Goal: Transaction & Acquisition: Purchase product/service

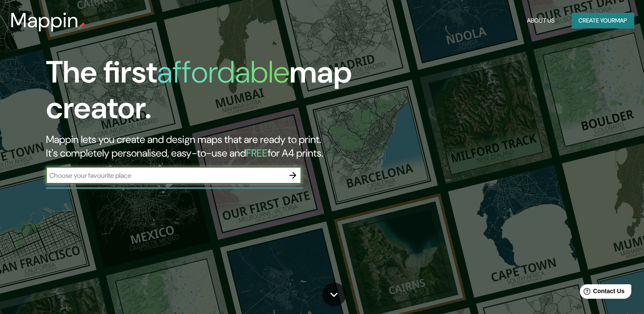
click at [264, 176] on input "text" at bounding box center [165, 176] width 238 height 10
type input "[GEOGRAPHIC_DATA]"
click at [293, 176] on icon "button" at bounding box center [293, 175] width 10 height 10
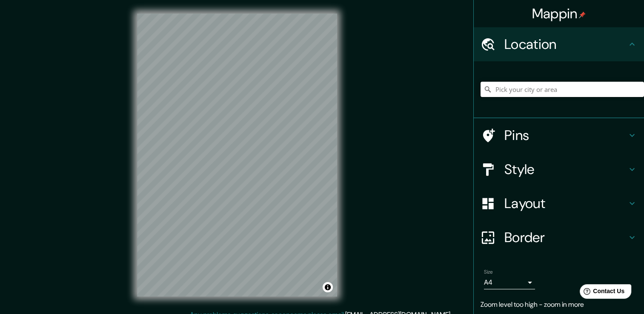
click at [534, 92] on input "Pick your city or area" at bounding box center [563, 89] width 164 height 15
type input "c"
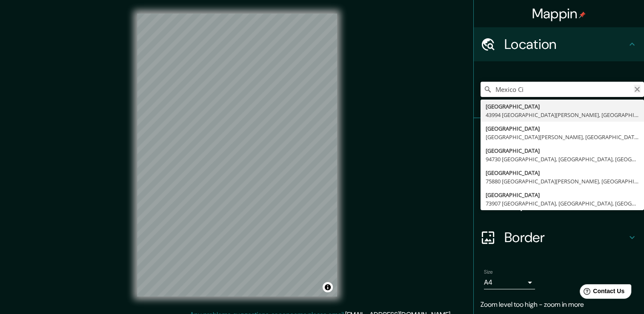
type input "Mexico Ci"
click at [635, 91] on icon "Clear" at bounding box center [637, 89] width 5 height 5
type input "[GEOGRAPHIC_DATA], [GEOGRAPHIC_DATA], [GEOGRAPHIC_DATA]"
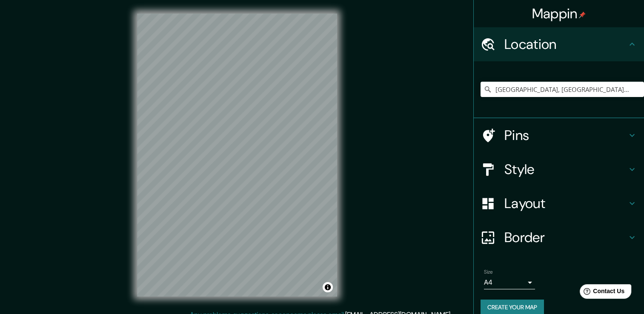
click at [128, 224] on div "© Mapbox © OpenStreetMap Improve this map" at bounding box center [236, 155] width 227 height 310
